Goal: Task Accomplishment & Management: Manage account settings

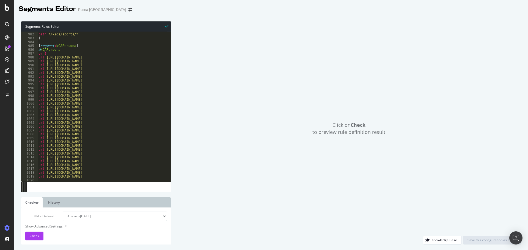
scroll to position [3774, 0]
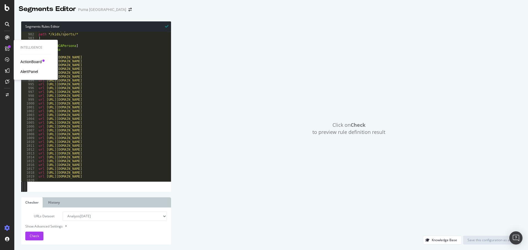
click at [29, 64] on div "ActionBoard" at bounding box center [30, 61] width 21 height 5
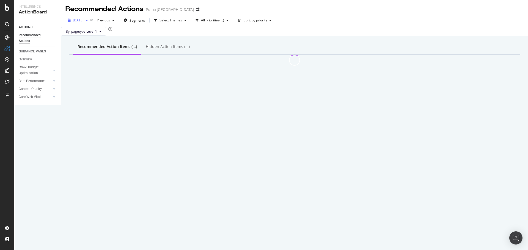
click at [84, 21] on span "[DATE]" at bounding box center [78, 20] width 11 height 5
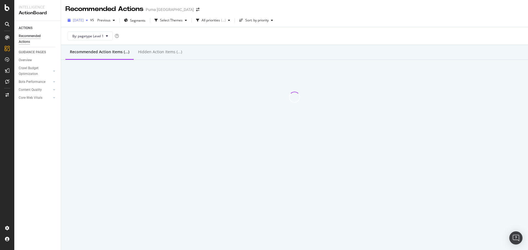
click at [82, 20] on span "[DATE]" at bounding box center [78, 20] width 11 height 5
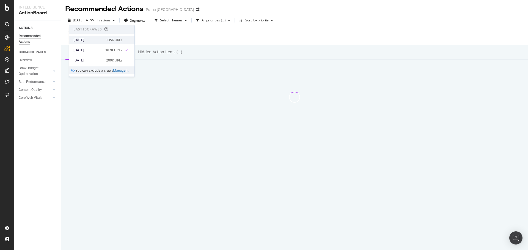
click at [90, 39] on div "2025 Oct. 12th" at bounding box center [87, 40] width 29 height 5
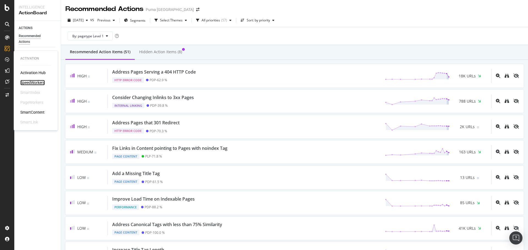
click at [37, 82] on div "SpeedWorkers" at bounding box center [32, 82] width 24 height 5
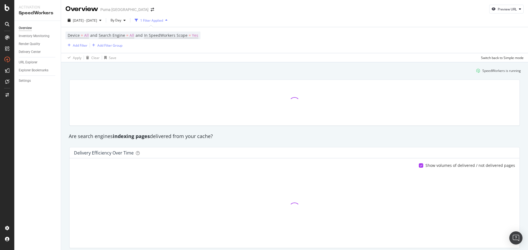
click at [163, 21] on div "1 Filter Applied" at bounding box center [151, 20] width 23 height 5
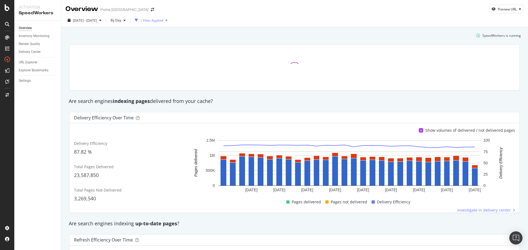
click at [163, 20] on div "1 Filter Applied" at bounding box center [151, 20] width 23 height 5
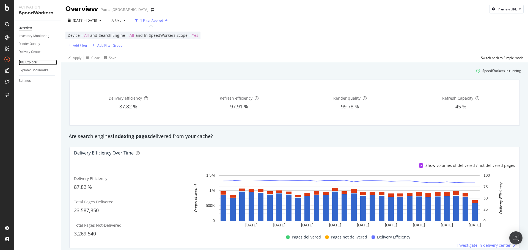
click at [29, 62] on div "URL Explorer" at bounding box center [28, 63] width 19 height 6
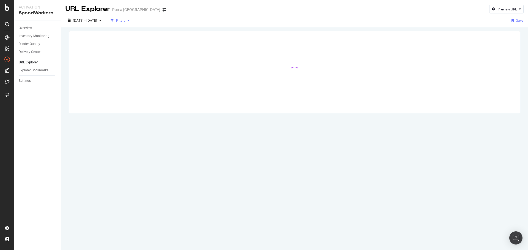
click at [125, 21] on div "Filters" at bounding box center [120, 20] width 9 height 5
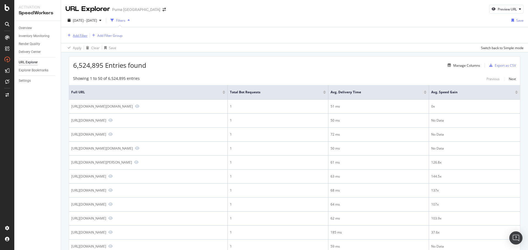
click at [80, 35] on div "Add Filter" at bounding box center [80, 35] width 15 height 5
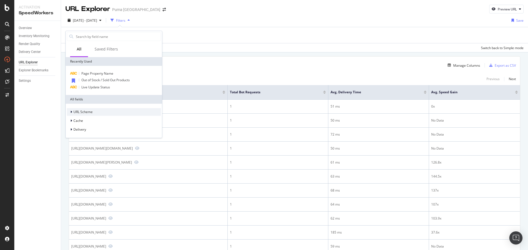
click at [102, 114] on div "URL Scheme" at bounding box center [114, 112] width 94 height 8
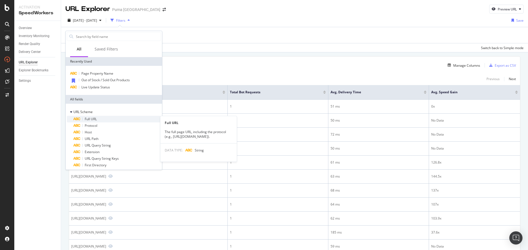
click at [102, 121] on div "Full URL" at bounding box center [116, 119] width 87 height 7
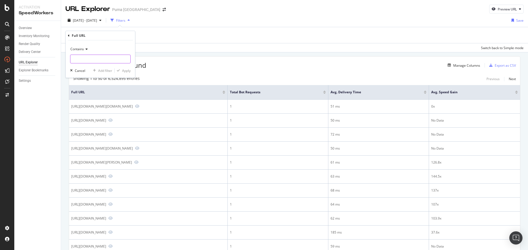
click at [95, 58] on input "text" at bounding box center [100, 59] width 60 height 9
paste input "https://us.puma.com/us/en/gift-guide/holiday-gifts/gifts-for-him"
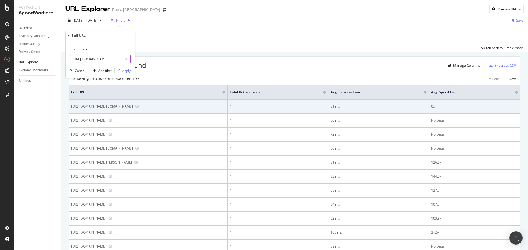
scroll to position [0, 50]
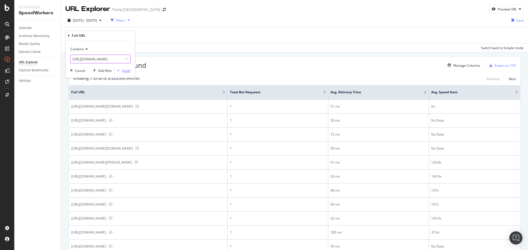
type input "https://us.puma.com/us/en/gift-guide/holiday-gifts/gifts-for-him"
click at [126, 73] on div "Apply" at bounding box center [126, 70] width 9 height 5
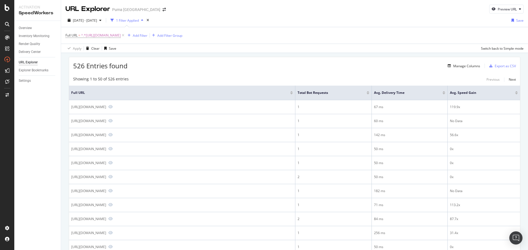
click at [367, 92] on div at bounding box center [367, 91] width 3 height 1
click at [121, 35] on span "^.*https://us.puma.com/us/en/gift-guide/holiday-gifts/gifts-for-him.*$" at bounding box center [101, 36] width 40 height 8
click at [82, 46] on span "Contains" at bounding box center [76, 48] width 13 height 5
click at [103, 35] on span "^.*https://us.puma.com/us/en/gift-guide/holiday-gifts/gifts-for-him.*$" at bounding box center [101, 36] width 40 height 8
click at [81, 47] on span "Contains" at bounding box center [76, 48] width 13 height 5
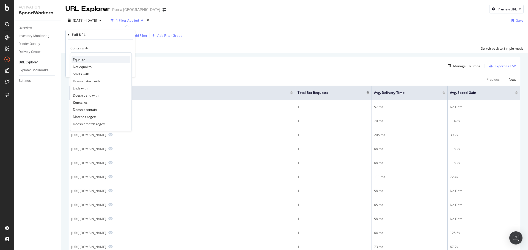
click at [82, 61] on span "Equal to" at bounding box center [79, 59] width 12 height 5
click at [116, 59] on input "text" at bounding box center [100, 58] width 60 height 9
paste input "https://us.puma.com/us/en/gift-guide/holiday-gifts/gifts-for-him"
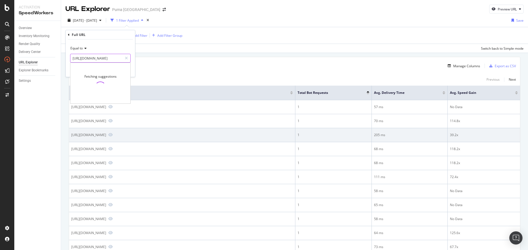
scroll to position [0, 50]
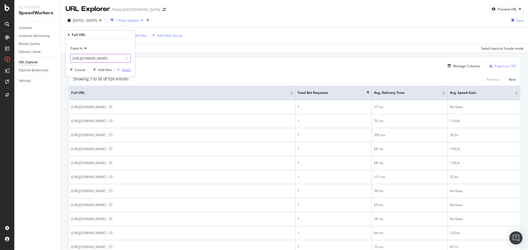
type input "https://us.puma.com/us/en/gift-guide/holiday-gifts/gifts-for-him"
click at [127, 70] on div "Apply" at bounding box center [126, 70] width 9 height 5
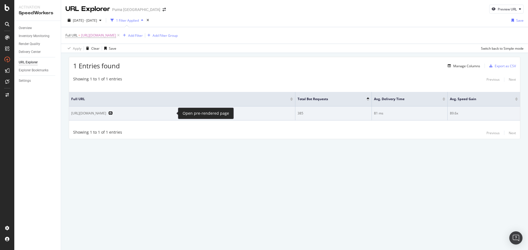
click at [113, 114] on icon "Preview https://us.puma.com/us/en/gift-guide/holiday-gifts/gifts-for-him" at bounding box center [110, 113] width 4 height 4
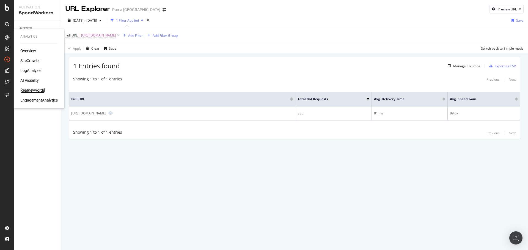
click at [30, 90] on div "RealKeywords" at bounding box center [32, 90] width 24 height 5
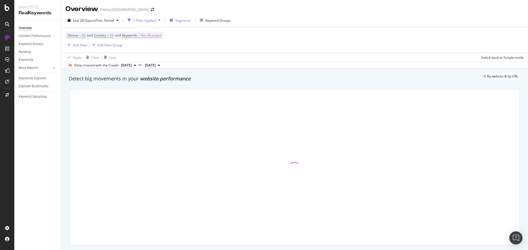
click at [182, 20] on span "Segments" at bounding box center [182, 20] width 15 height 5
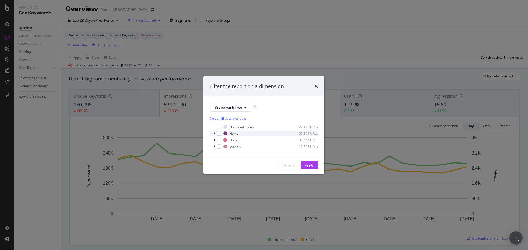
click at [215, 133] on icon "modal" at bounding box center [215, 133] width 2 height 3
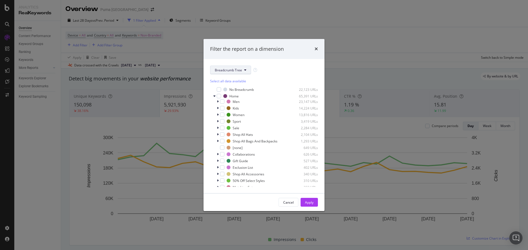
click at [237, 73] on button "Breadcrumb Tree" at bounding box center [230, 70] width 41 height 9
click at [230, 140] on span "NCAPersona" at bounding box center [232, 140] width 35 height 5
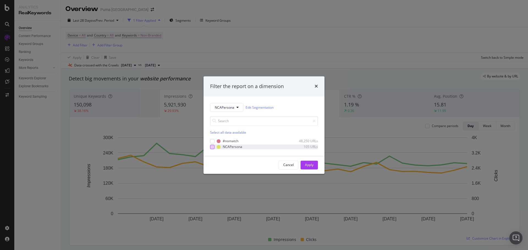
click at [212, 147] on div "modal" at bounding box center [212, 147] width 4 height 4
click at [307, 165] on div "Apply" at bounding box center [309, 165] width 9 height 5
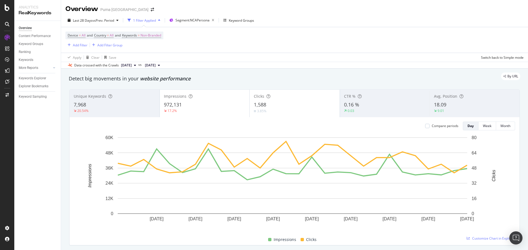
click at [119, 102] on div "7,968" at bounding box center [115, 104] width 82 height 7
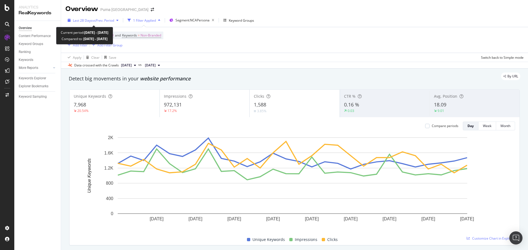
click at [98, 18] on span "vs Prev. Period" at bounding box center [103, 20] width 22 height 5
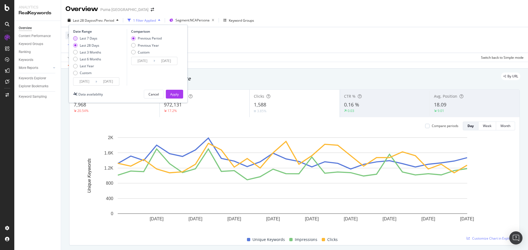
click at [88, 38] on div "Last 7 Days" at bounding box center [89, 38] width 18 height 5
type input "2025/10/06"
type input "2025/09/29"
type input "2025/10/05"
click at [178, 95] on div "Apply" at bounding box center [174, 94] width 9 height 5
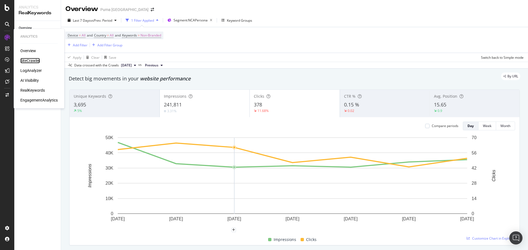
click at [29, 60] on div "SiteCrawler" at bounding box center [30, 60] width 20 height 5
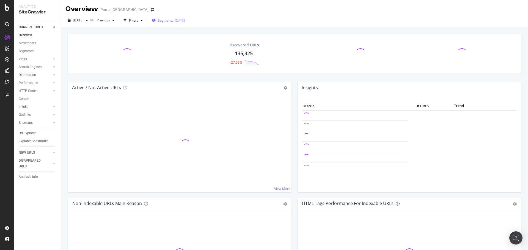
click at [173, 18] on span "Segments" at bounding box center [165, 20] width 15 height 5
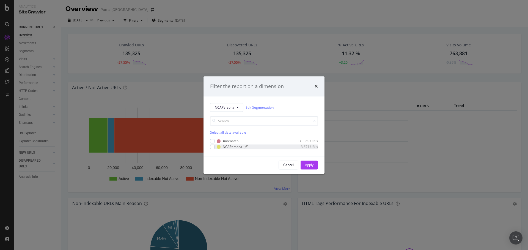
click at [228, 149] on div "NCAPersona" at bounding box center [233, 147] width 20 height 5
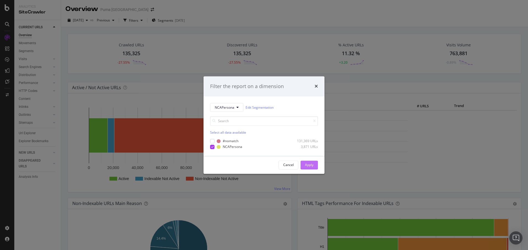
click at [314, 168] on button "Apply" at bounding box center [308, 165] width 17 height 9
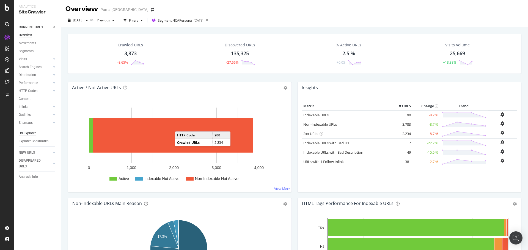
click at [31, 134] on div "Url Explorer" at bounding box center [27, 134] width 17 height 6
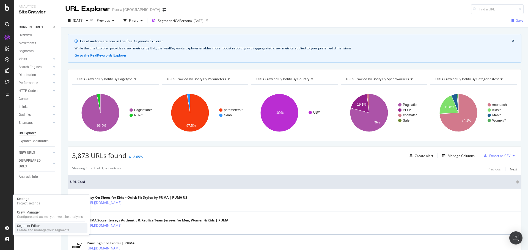
click at [49, 227] on div "Segment Editor" at bounding box center [43, 226] width 52 height 4
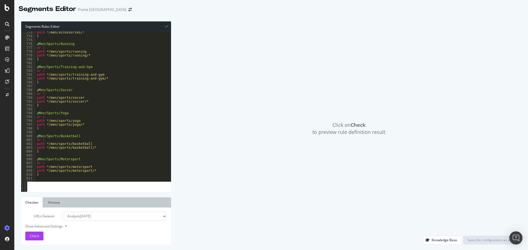
scroll to position [3871, 0]
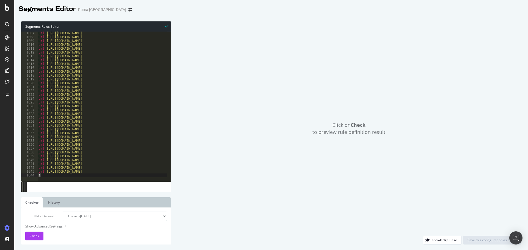
click at [140, 174] on div "url https://us.puma.com/us/en/sport/running/running-new-arrivals* url https://u…" at bounding box center [179, 108] width 285 height 154
click at [139, 171] on div "url https://us.puma.com/us/en/sport/running/running-new-arrivals* url https://u…" at bounding box center [179, 108] width 285 height 154
click at [156, 168] on div "url https://us.puma.com/us/en/sport/running/running-new-arrivals* url https://u…" at bounding box center [179, 108] width 285 height 154
click at [155, 165] on div "url https://us.puma.com/us/en/sport/running/running-new-arrivals* url https://u…" at bounding box center [179, 108] width 285 height 154
click at [158, 160] on div "url https://us.puma.com/us/en/sport/running/running-new-arrivals* url https://u…" at bounding box center [179, 108] width 285 height 154
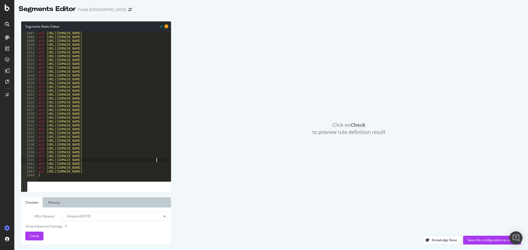
scroll to position [0, 1]
click at [162, 156] on div "url https://us.puma.com/us/en/sport/running/running-new-arrivals* url https://u…" at bounding box center [179, 108] width 285 height 154
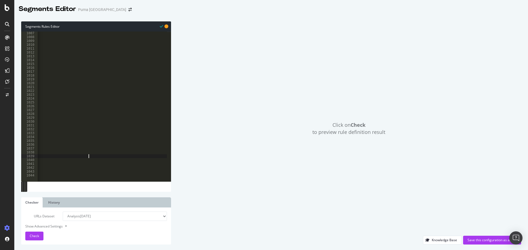
scroll to position [0, 71]
click at [100, 151] on div "url https://us.puma.com/us/en/sport/running/running-new-arrivals* url https://u…" at bounding box center [108, 108] width 285 height 154
click at [73, 149] on div "url https://us.puma.com/us/en/sport/running/running-new-arrivals* url https://u…" at bounding box center [108, 108] width 285 height 154
click at [78, 145] on div "url https://us.puma.com/us/en/sport/running/running-new-arrivals* url https://u…" at bounding box center [108, 108] width 285 height 154
click at [80, 140] on div "url https://us.puma.com/us/en/sport/running/running-new-arrivals* url https://u…" at bounding box center [108, 108] width 285 height 154
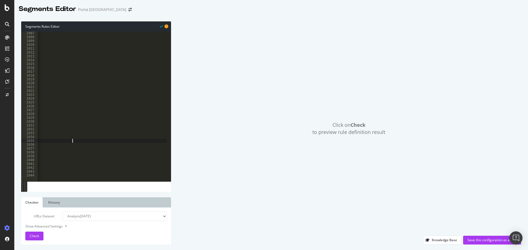
click at [76, 136] on div "url https://us.puma.com/us/en/sport/running/running-new-arrivals* url https://u…" at bounding box center [108, 108] width 285 height 154
click at [78, 133] on div "url https://us.puma.com/us/en/sport/running/running-new-arrivals* url https://u…" at bounding box center [108, 108] width 285 height 154
click at [80, 129] on div "url https://us.puma.com/us/en/sport/running/running-new-arrivals* url https://u…" at bounding box center [108, 108] width 285 height 154
click at [84, 126] on div "url https://us.puma.com/us/en/sport/running/running-new-arrivals* url https://u…" at bounding box center [108, 108] width 285 height 154
click at [90, 122] on div "url https://us.puma.com/us/en/sport/running/running-new-arrivals* url https://u…" at bounding box center [108, 108] width 285 height 154
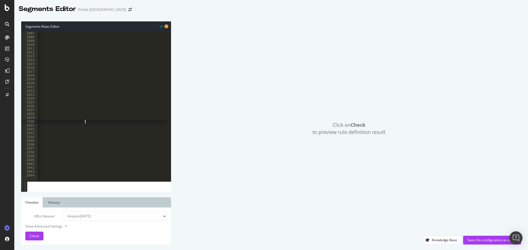
click at [90, 118] on div "url https://us.puma.com/us/en/sport/running/running-new-arrivals* url https://u…" at bounding box center [108, 108] width 285 height 154
click at [85, 115] on div "url https://us.puma.com/us/en/sport/running/running-new-arrivals* url https://u…" at bounding box center [108, 108] width 285 height 154
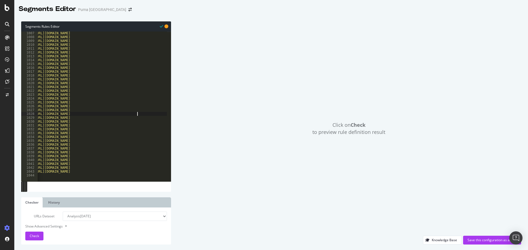
scroll to position [0, 0]
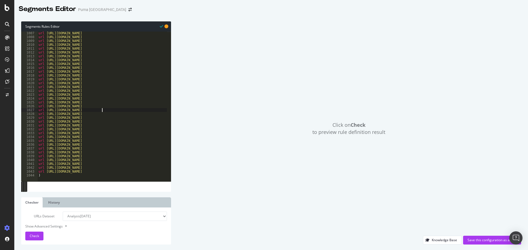
click at [106, 110] on div "url https://us.puma.com/us/en/sport/running/running-new-arrivals* url https://u…" at bounding box center [179, 108] width 285 height 154
click at [115, 108] on div "url https://us.puma.com/us/en/sport/running/running-new-arrivals* url https://u…" at bounding box center [179, 108] width 285 height 154
click at [120, 101] on div "url https://us.puma.com/us/en/sport/running/running-new-arrivals* url https://u…" at bounding box center [179, 108] width 285 height 154
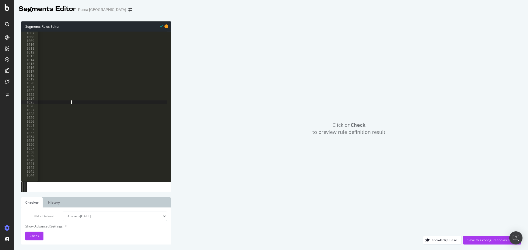
scroll to position [0, 45]
click at [123, 98] on div "url https://us.puma.com/us/en/sport/running/running-new-arrivals* url https://u…" at bounding box center [134, 108] width 285 height 154
click at [91, 94] on div "url https://us.puma.com/us/en/sport/running/running-new-arrivals* url https://u…" at bounding box center [134, 108] width 285 height 154
click at [99, 90] on div "url https://us.puma.com/us/en/sport/running/running-new-arrivals* url https://u…" at bounding box center [134, 108] width 285 height 154
click at [111, 86] on div "url https://us.puma.com/us/en/sport/running/running-new-arrivals* url https://u…" at bounding box center [134, 108] width 285 height 154
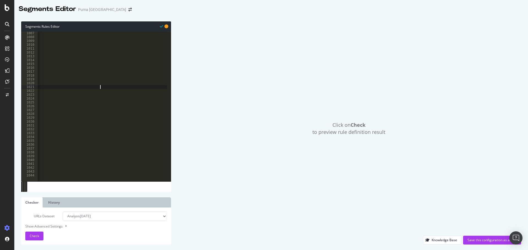
click at [115, 84] on div "url https://us.puma.com/us/en/sport/running/running-new-arrivals* url https://u…" at bounding box center [134, 108] width 285 height 154
click at [115, 80] on div "url https://us.puma.com/us/en/sport/running/running-new-arrivals* url https://u…" at bounding box center [134, 108] width 285 height 154
click at [123, 74] on div "url https://us.puma.com/us/en/sport/running/running-new-arrivals* url https://u…" at bounding box center [134, 108] width 285 height 154
click at [126, 76] on div "url https://us.puma.com/us/en/sport/running/running-new-arrivals* url https://u…" at bounding box center [134, 108] width 285 height 154
click at [94, 71] on div "url https://us.puma.com/us/en/sport/running/running-new-arrivals* url https://u…" at bounding box center [134, 108] width 285 height 154
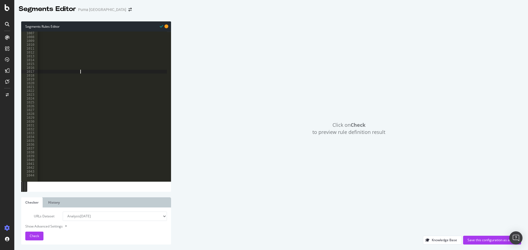
click at [93, 70] on div "url https://us.puma.com/us/en/sport/running/running-new-arrivals* url https://u…" at bounding box center [134, 108] width 285 height 154
click at [96, 63] on div "url https://us.puma.com/us/en/sport/running/running-new-arrivals* url https://u…" at bounding box center [134, 108] width 285 height 154
click at [99, 60] on div "url https://us.puma.com/us/en/sport/running/running-new-arrivals* url https://u…" at bounding box center [134, 108] width 285 height 154
click at [85, 56] on div "url https://us.puma.com/us/en/sport/running/running-new-arrivals* url https://u…" at bounding box center [134, 108] width 285 height 154
click at [89, 51] on div "url https://us.puma.com/us/en/sport/running/running-new-arrivals* url https://u…" at bounding box center [134, 108] width 285 height 154
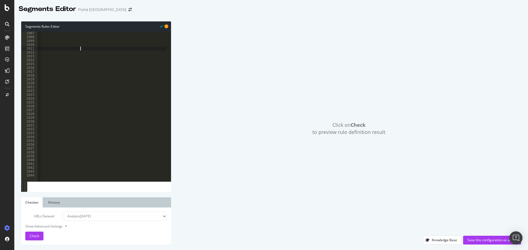
click at [89, 48] on div "url https://us.puma.com/us/en/sport/running/running-new-arrivals* url https://u…" at bounding box center [134, 108] width 285 height 154
click at [112, 45] on div "url https://us.puma.com/us/en/sport/running/running-new-arrivals* url https://u…" at bounding box center [134, 108] width 285 height 154
click at [107, 40] on div "url https://us.puma.com/us/en/sport/running/running-new-arrivals* url https://u…" at bounding box center [134, 108] width 285 height 154
click at [93, 69] on div "url https://us.puma.com/us/en/sport/basketball/basketball-clothing* url https:/…" at bounding box center [134, 107] width 285 height 154
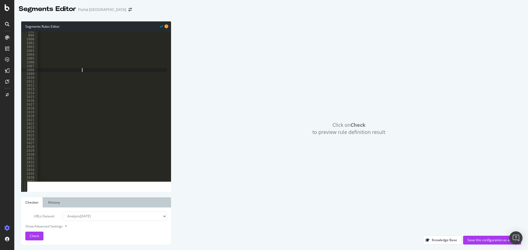
click at [115, 68] on div "url https://us.puma.com/us/en/sport/basketball/basketball-clothing* url https:/…" at bounding box center [134, 107] width 285 height 154
click at [115, 65] on div "url https://us.puma.com/us/en/sport/basketball/basketball-clothing* url https:/…" at bounding box center [134, 107] width 285 height 154
click at [100, 60] on div "url https://us.puma.com/us/en/sport/basketball/basketball-clothing* url https:/…" at bounding box center [134, 107] width 285 height 154
click at [99, 61] on div "url https://us.puma.com/us/en/sport/basketball/basketball-clothing* url https:/…" at bounding box center [134, 107] width 285 height 154
click at [139, 54] on div "url https://us.puma.com/us/en/sport/basketball/basketball-clothing* url https:/…" at bounding box center [134, 107] width 285 height 154
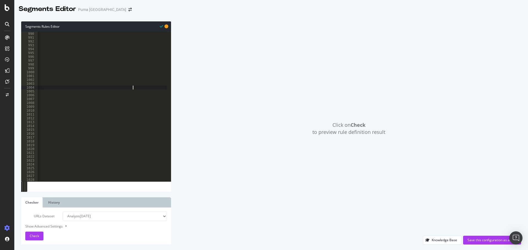
scroll to position [3805, 0]
click at [81, 84] on div "url https://us.puma.com/us/en/kids/boys/shoes/lifestyle* url https://us.puma.co…" at bounding box center [134, 105] width 285 height 154
click at [94, 78] on div "url https://us.puma.com/us/en/kids/boys/shoes/lifestyle* url https://us.puma.co…" at bounding box center [134, 105] width 285 height 154
click at [103, 82] on div "url https://us.puma.com/us/en/kids/boys/shoes/lifestyle* url https://us.puma.co…" at bounding box center [101, 107] width 129 height 150
click at [97, 76] on div "url https://us.puma.com/us/en/kids/boys/shoes/lifestyle* url https://us.puma.co…" at bounding box center [134, 105] width 285 height 154
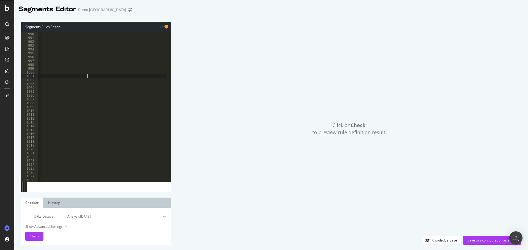
click at [94, 70] on div "url https://us.puma.com/us/en/kids/boys/shoes/lifestyle* url https://us.puma.co…" at bounding box center [134, 105] width 285 height 154
click at [92, 72] on div "url https://us.puma.com/us/en/kids/boys/shoes/lifestyle* url https://us.puma.co…" at bounding box center [134, 105] width 285 height 154
click at [118, 65] on div "url https://us.puma.com/us/en/kids/boys/shoes/lifestyle* url https://us.puma.co…" at bounding box center [134, 105] width 285 height 154
click at [113, 61] on div "url https://us.puma.com/us/en/kids/boys/shoes/lifestyle* url https://us.puma.co…" at bounding box center [134, 105] width 285 height 154
click at [104, 56] on div "url https://us.puma.com/us/en/kids/boys/shoes/lifestyle* url https://us.puma.co…" at bounding box center [134, 105] width 285 height 154
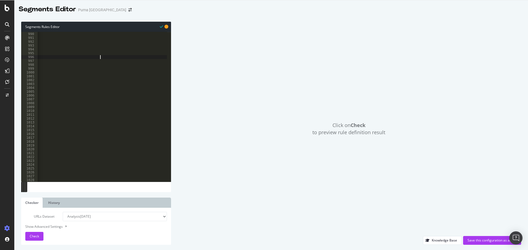
click at [92, 51] on div "url https://us.puma.com/us/en/kids/boys/shoes/lifestyle* url https://us.puma.co…" at bounding box center [134, 105] width 285 height 154
click at [86, 48] on div "url https://us.puma.com/us/en/kids/boys/shoes/lifestyle* url https://us.puma.co…" at bounding box center [134, 105] width 285 height 154
click at [99, 45] on div "url https://us.puma.com/us/en/kids/boys/shoes/lifestyle* url https://us.puma.co…" at bounding box center [134, 105] width 285 height 154
click at [96, 40] on div "url https://us.puma.com/us/en/kids/boys/shoes/lifestyle* url https://us.puma.co…" at bounding box center [134, 105] width 285 height 154
click at [96, 37] on div "url https://us.puma.com/us/en/kids/boys/shoes/lifestyle* url https://us.puma.co…" at bounding box center [134, 105] width 285 height 154
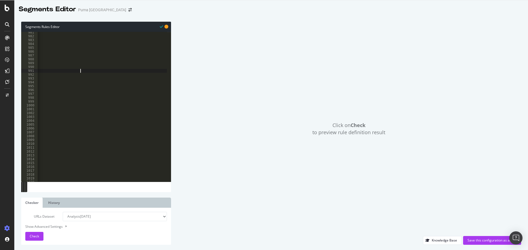
scroll to position [3755, 0]
click at [103, 83] on div ") @ Kids/Sports/Other or ( path */kids/sports path */kids/sports/* ) [ segment …" at bounding box center [134, 109] width 285 height 154
click at [100, 79] on div ") @ Kids/Sports/Other or ( path */kids/sports path */kids/sports/* ) [ segment …" at bounding box center [134, 109] width 285 height 154
type textarea "url https://us.puma.com/us/en/kids/boys/shoes/lifestyle"
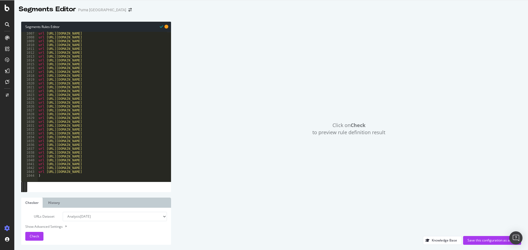
scroll to position [3871, 0]
click at [161, 26] on icon at bounding box center [161, 27] width 3 height 4
click at [36, 235] on span "Check" at bounding box center [34, 236] width 9 height 5
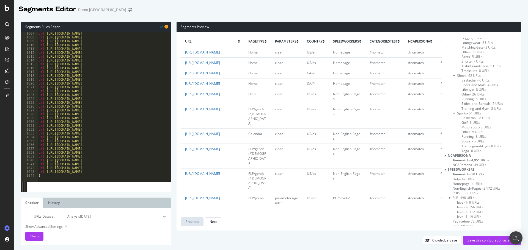
scroll to position [385, 0]
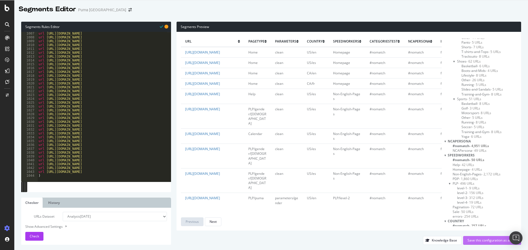
click at [470, 241] on div "Save this configuration as active" at bounding box center [491, 240] width 49 height 5
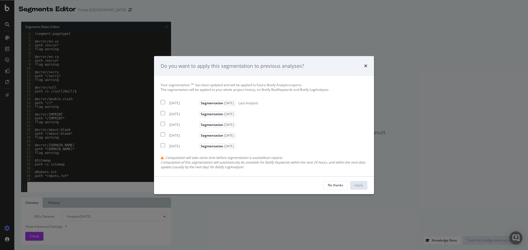
click at [171, 103] on div "2025 Oct. 12th" at bounding box center [183, 103] width 29 height 5
checkbox input "true"
click at [168, 114] on div "2025 Oct. 5th Segmentation 2025-10-09" at bounding box center [198, 113] width 76 height 7
checkbox input "true"
click at [358, 187] on div "Apply" at bounding box center [358, 185] width 9 height 5
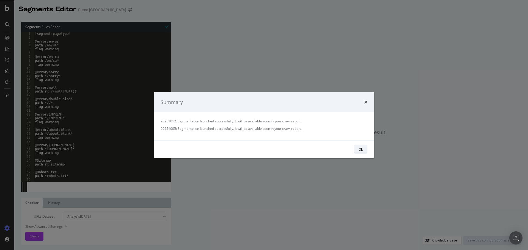
click at [359, 151] on div "Ok" at bounding box center [360, 149] width 4 height 5
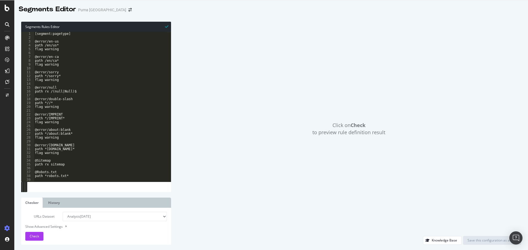
click at [223, 104] on div "Click on Check to preview rule definition result" at bounding box center [348, 129] width 344 height 215
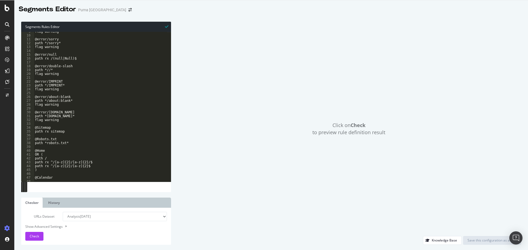
scroll to position [33, 0]
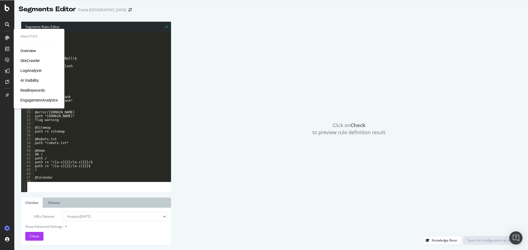
click at [34, 49] on div "Overview" at bounding box center [28, 50] width 16 height 5
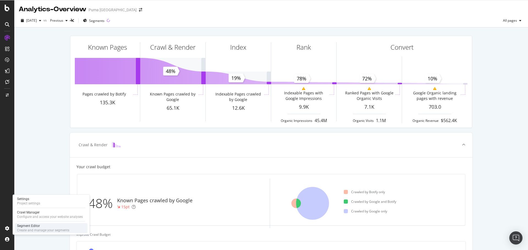
click at [26, 232] on div "Create and manage your segments" at bounding box center [43, 230] width 52 height 4
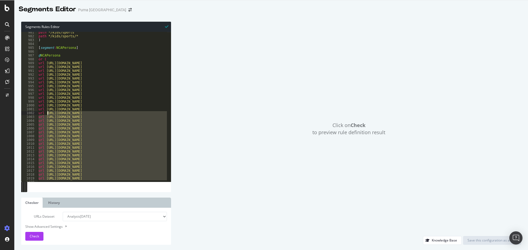
scroll to position [3739, 0]
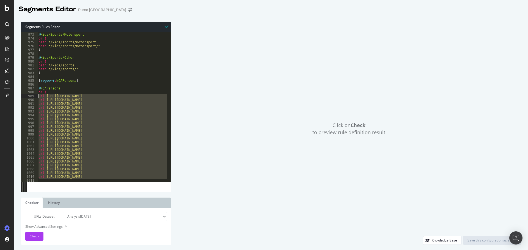
drag, startPoint x: 125, startPoint y: 172, endPoint x: 38, endPoint y: 97, distance: 114.6
click at [38, 97] on div "@ Kids/Sports/Motorsport or ( path */kids/sports/motorsport path */kids/sports/…" at bounding box center [179, 106] width 285 height 154
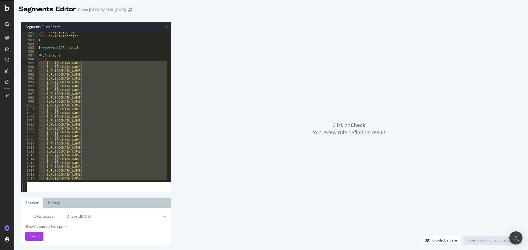
scroll to position [3755, 0]
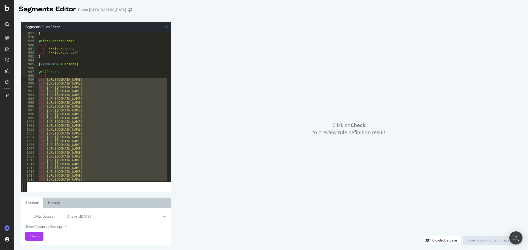
click at [140, 95] on div ") @ Kids/Sports/Other or ( path */kids/sports path */kids/sports/* ) [ segment …" at bounding box center [101, 107] width 129 height 150
type textarea "url https://us.puma.com/us/en/kids-shop-by-size-clothing"
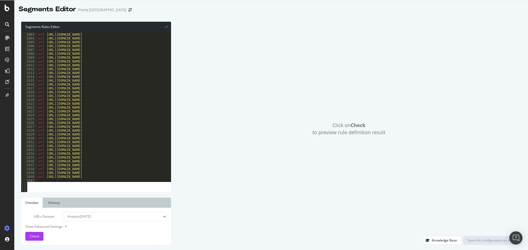
scroll to position [3871, 0]
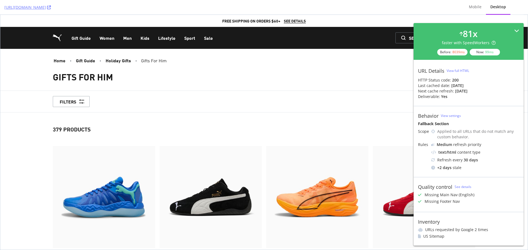
click at [516, 28] on icon at bounding box center [516, 30] width 5 height 5
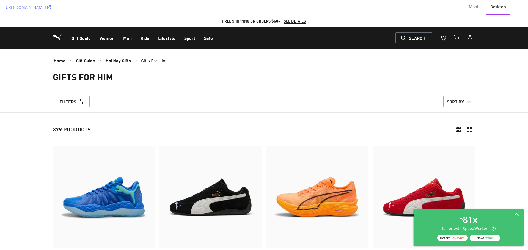
click at [514, 214] on icon at bounding box center [516, 215] width 5 height 5
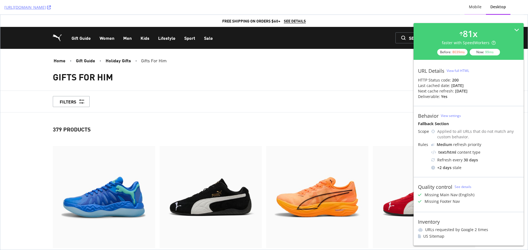
click at [478, 9] on div "Mobile" at bounding box center [475, 6] width 13 height 5
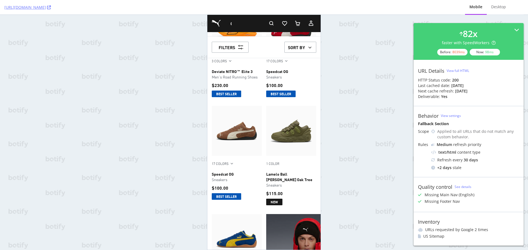
scroll to position [165, 0]
